Goal: Task Accomplishment & Management: Use online tool/utility

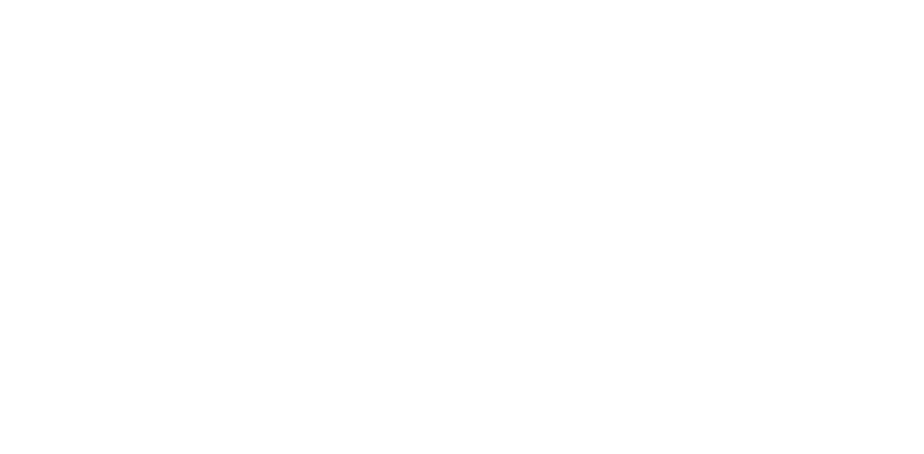
select select "Song"
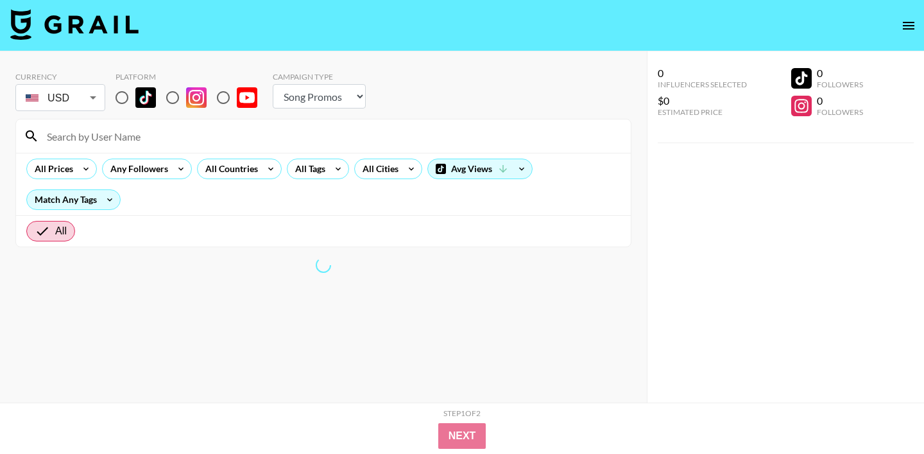
click at [297, 141] on input at bounding box center [331, 136] width 584 height 21
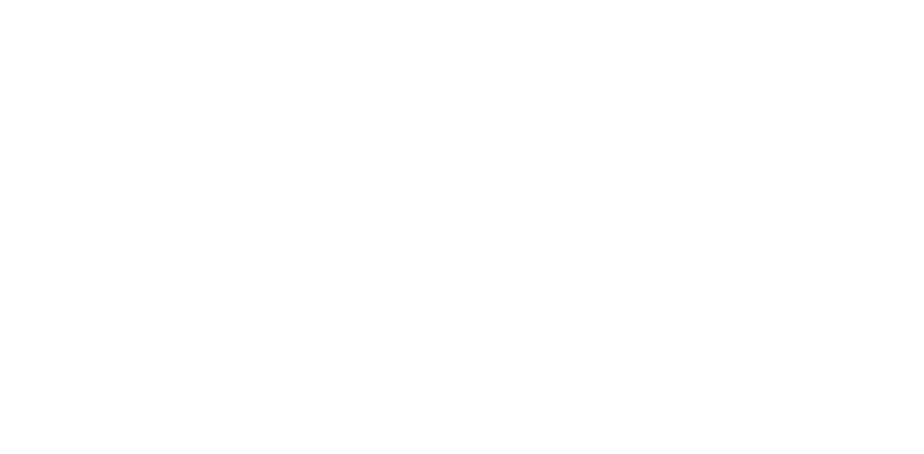
select select "Song"
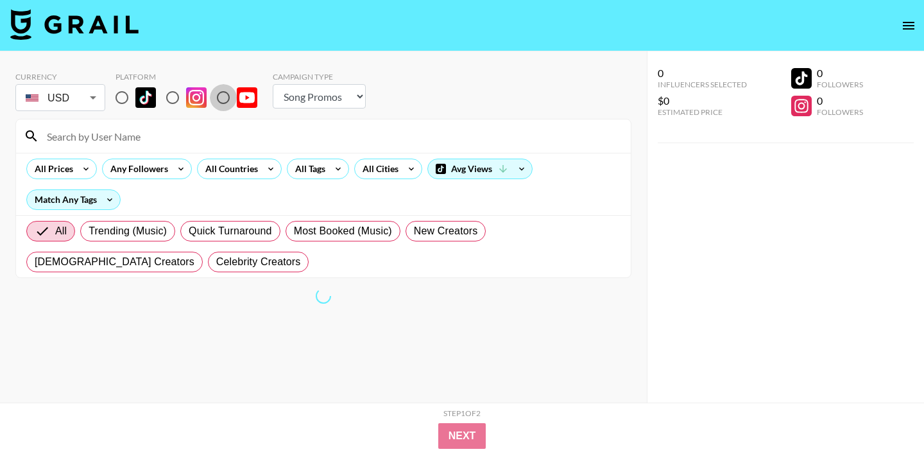
click at [219, 97] on input "radio" at bounding box center [223, 97] width 27 height 27
radio input "true"
click at [309, 171] on div "All Tags" at bounding box center [307, 168] width 40 height 19
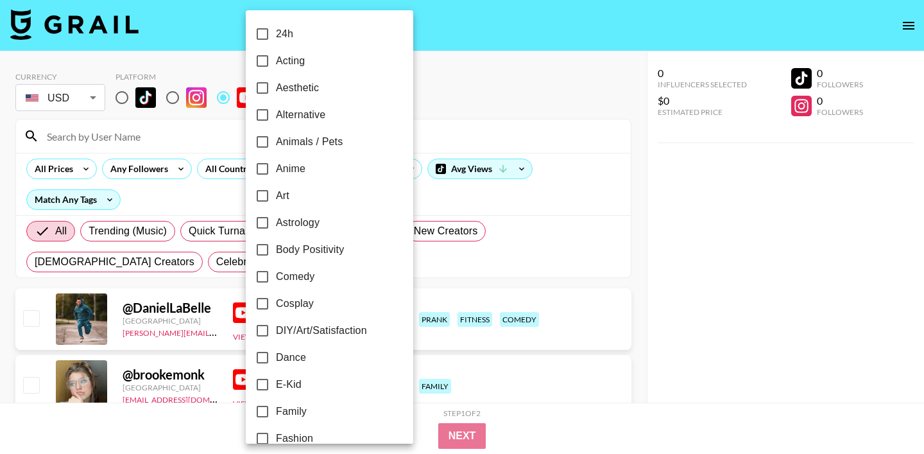
click at [422, 89] on div at bounding box center [462, 227] width 924 height 454
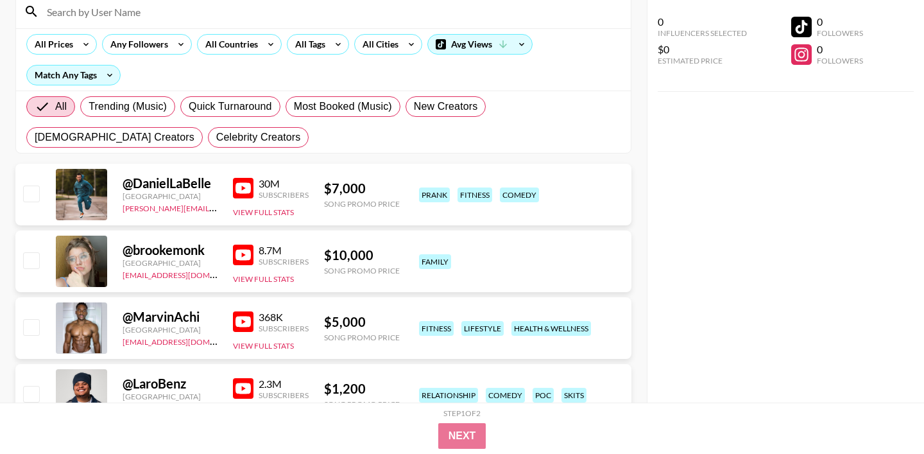
scroll to position [141, 0]
